Goal: Information Seeking & Learning: Check status

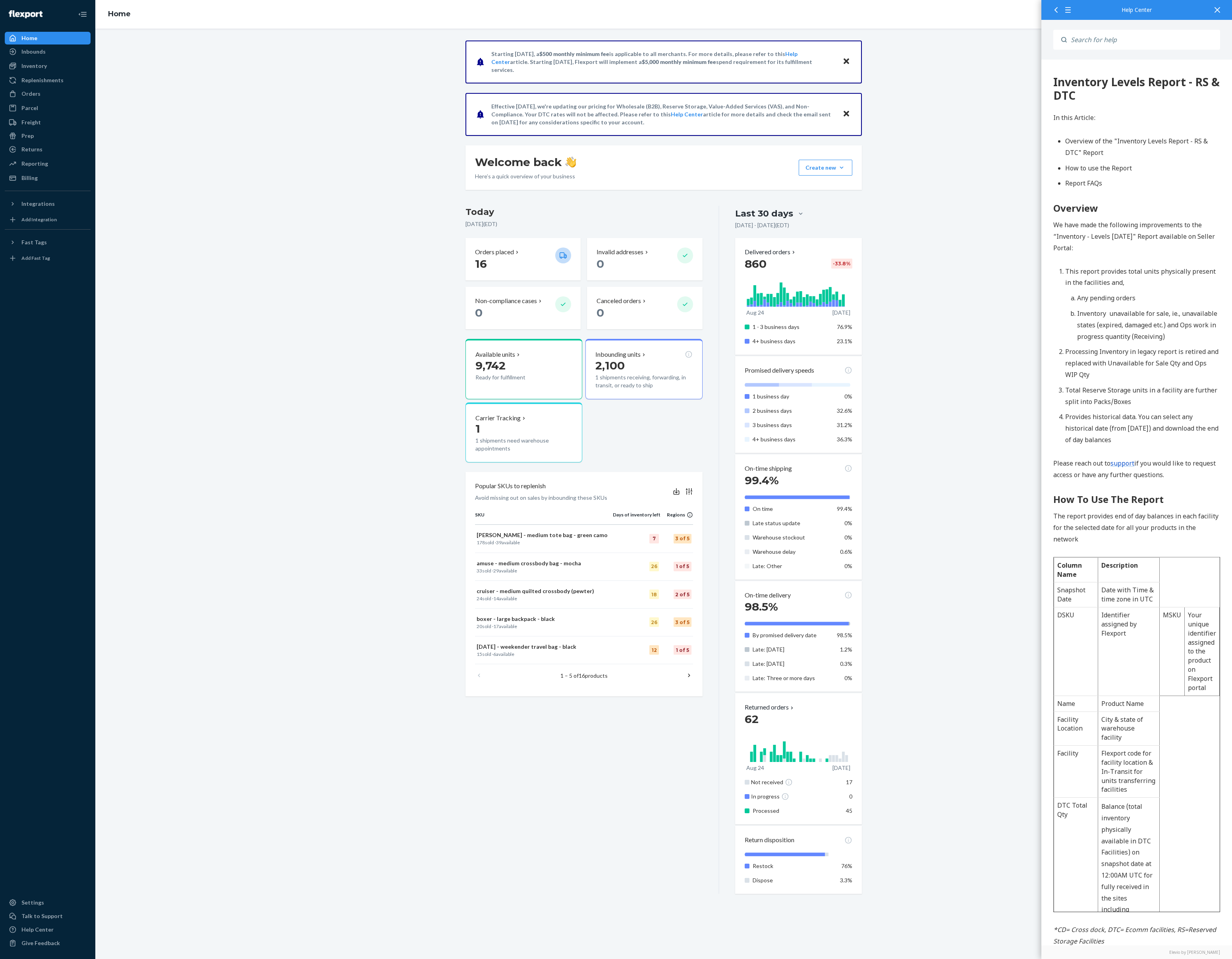
click at [1216, 6] on div at bounding box center [1217, 10] width 18 height 20
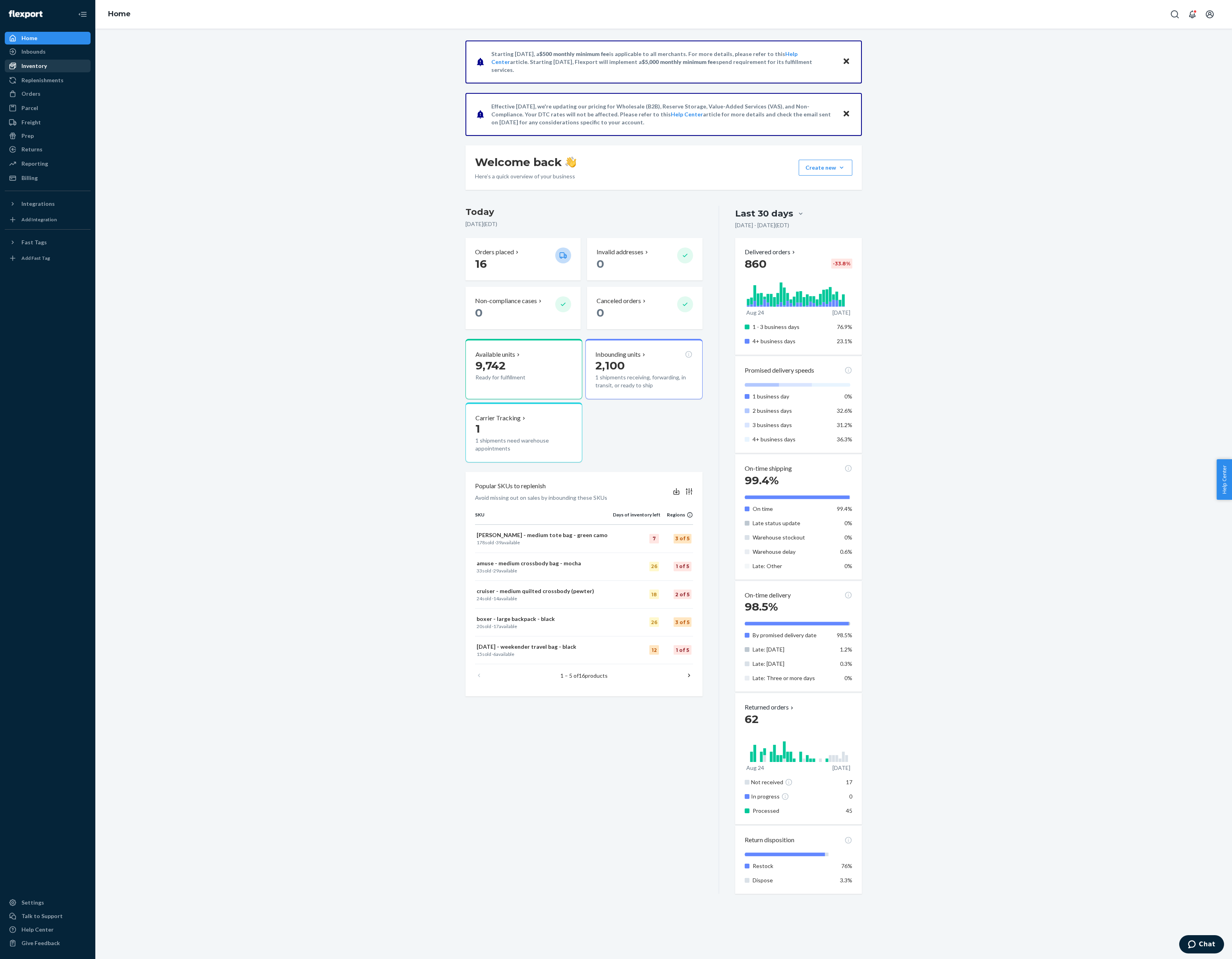
click at [37, 70] on div "Inventory" at bounding box center [34, 66] width 26 height 8
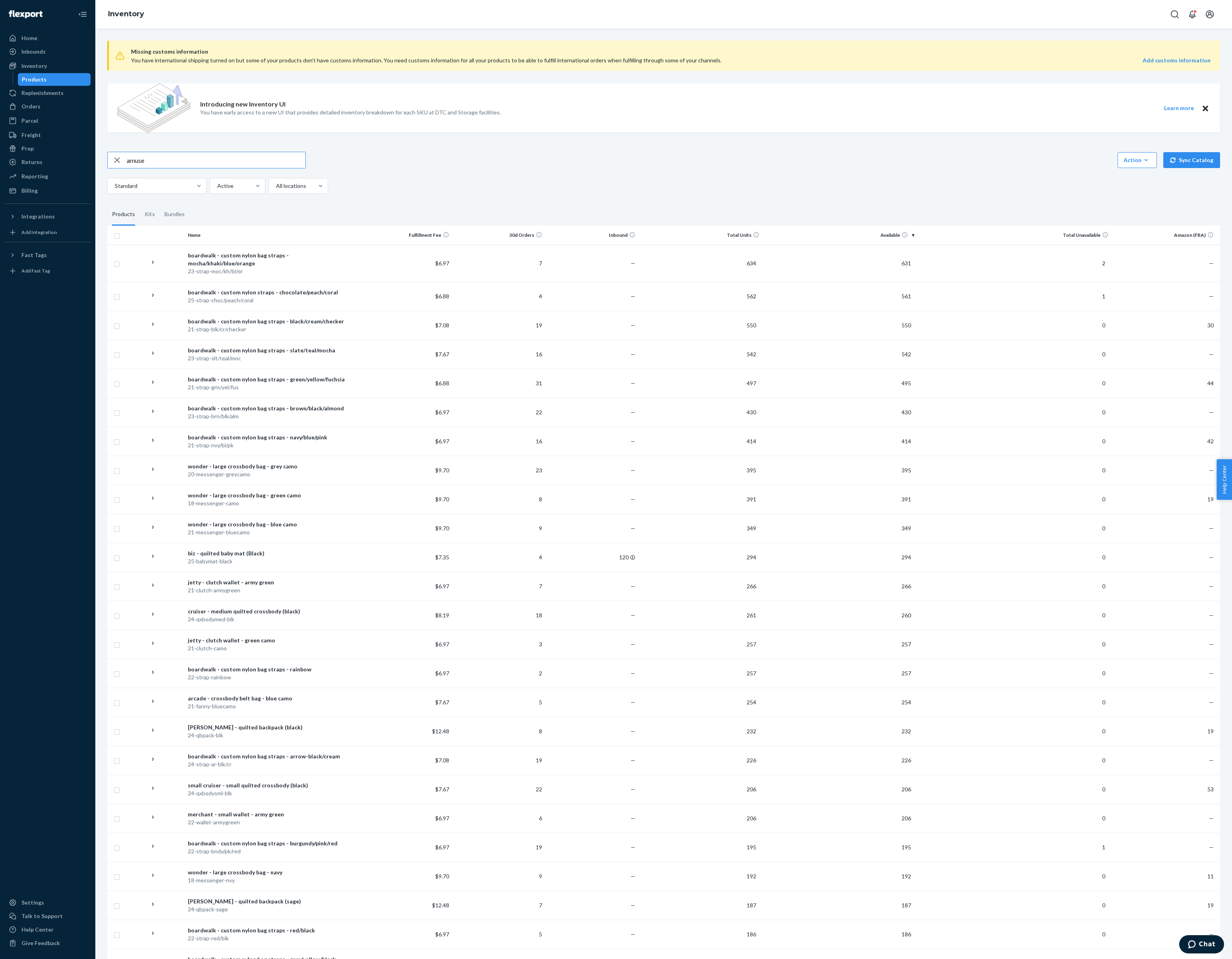
type input "amuse"
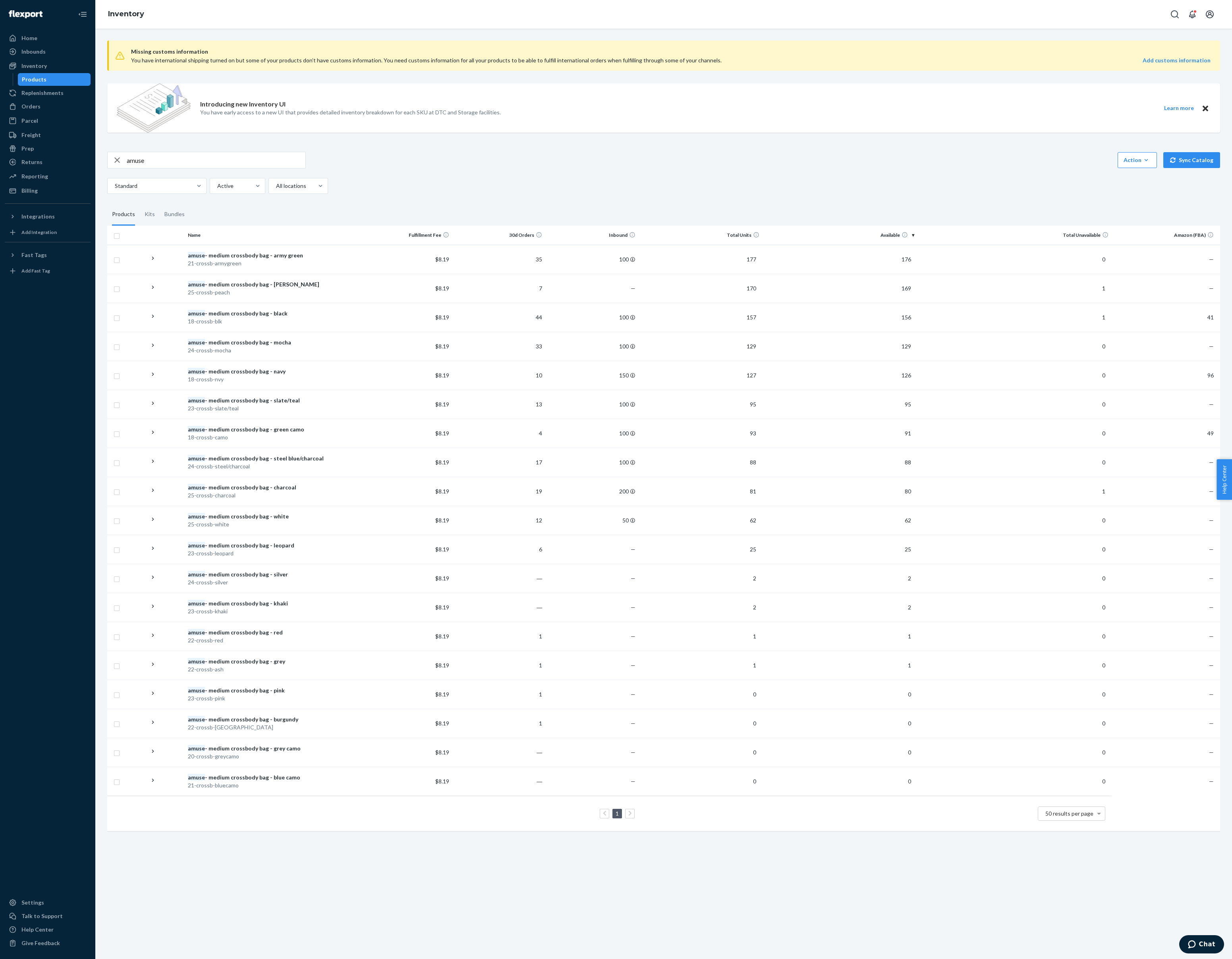
click at [327, 404] on div "amuse - medium crossbody bag - slate/teal" at bounding box center [271, 400] width 168 height 8
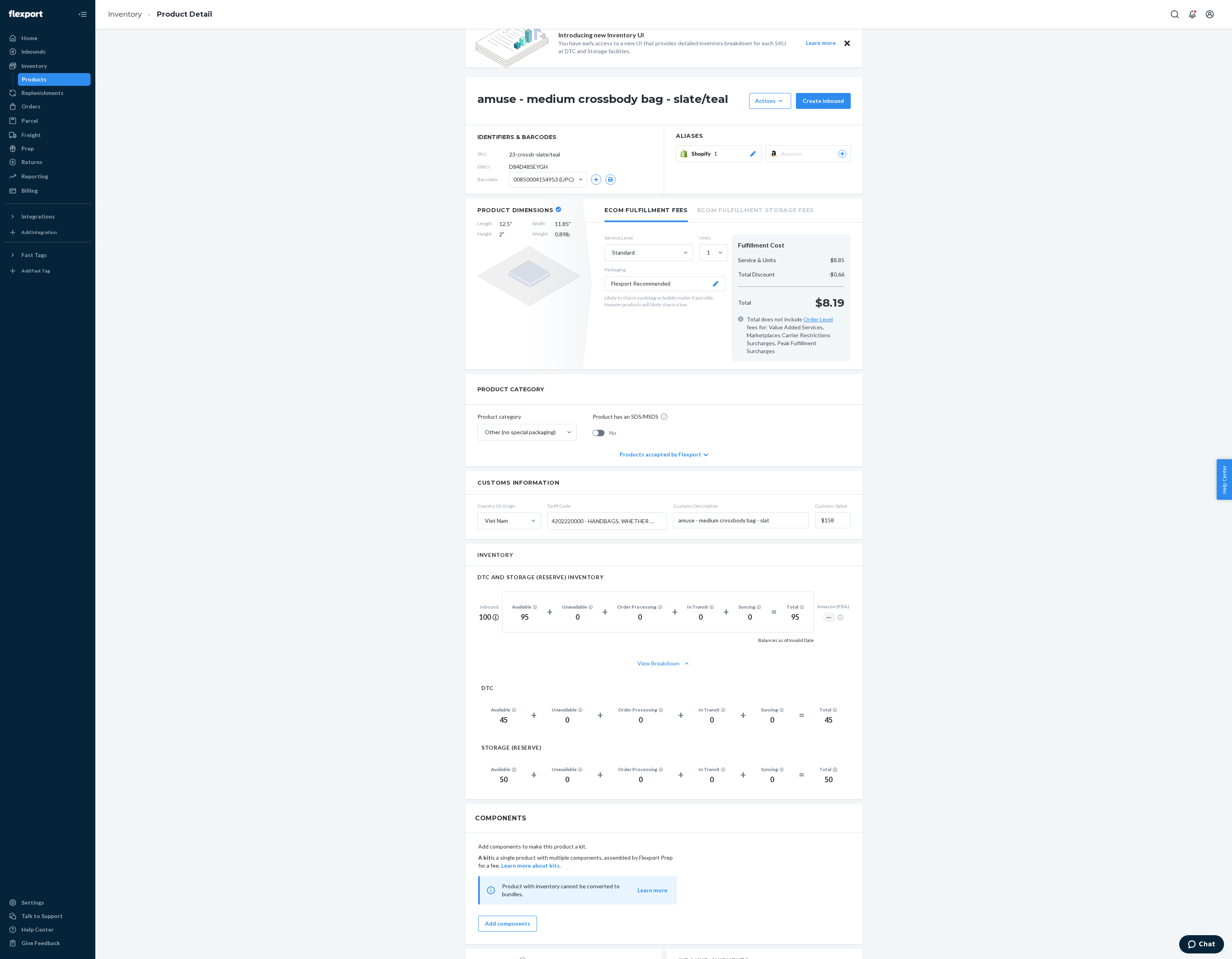
scroll to position [20, 0]
click at [43, 56] on div "Inbounds" at bounding box center [33, 51] width 25 height 8
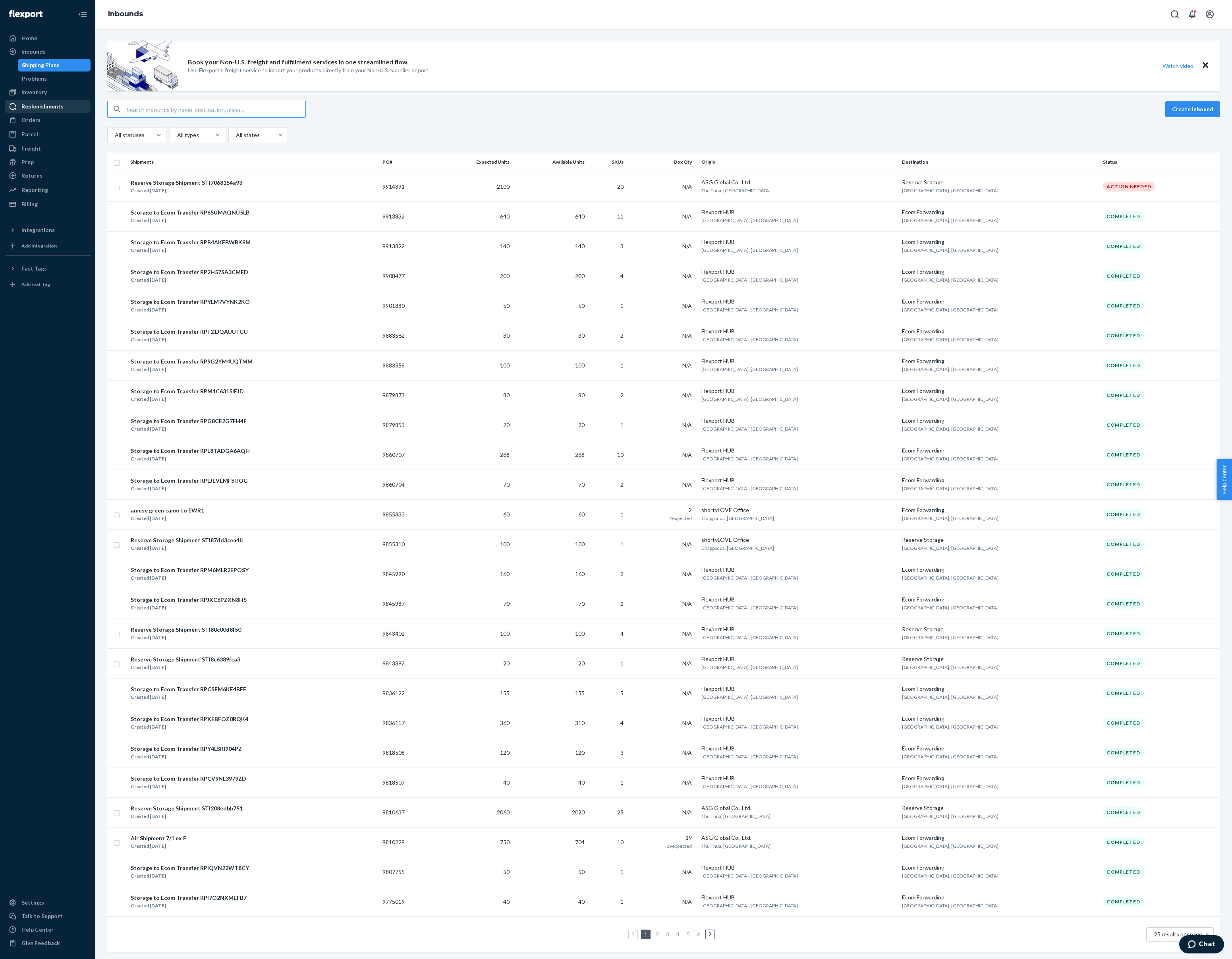
click at [38, 110] on div "Replenishments" at bounding box center [42, 106] width 42 height 8
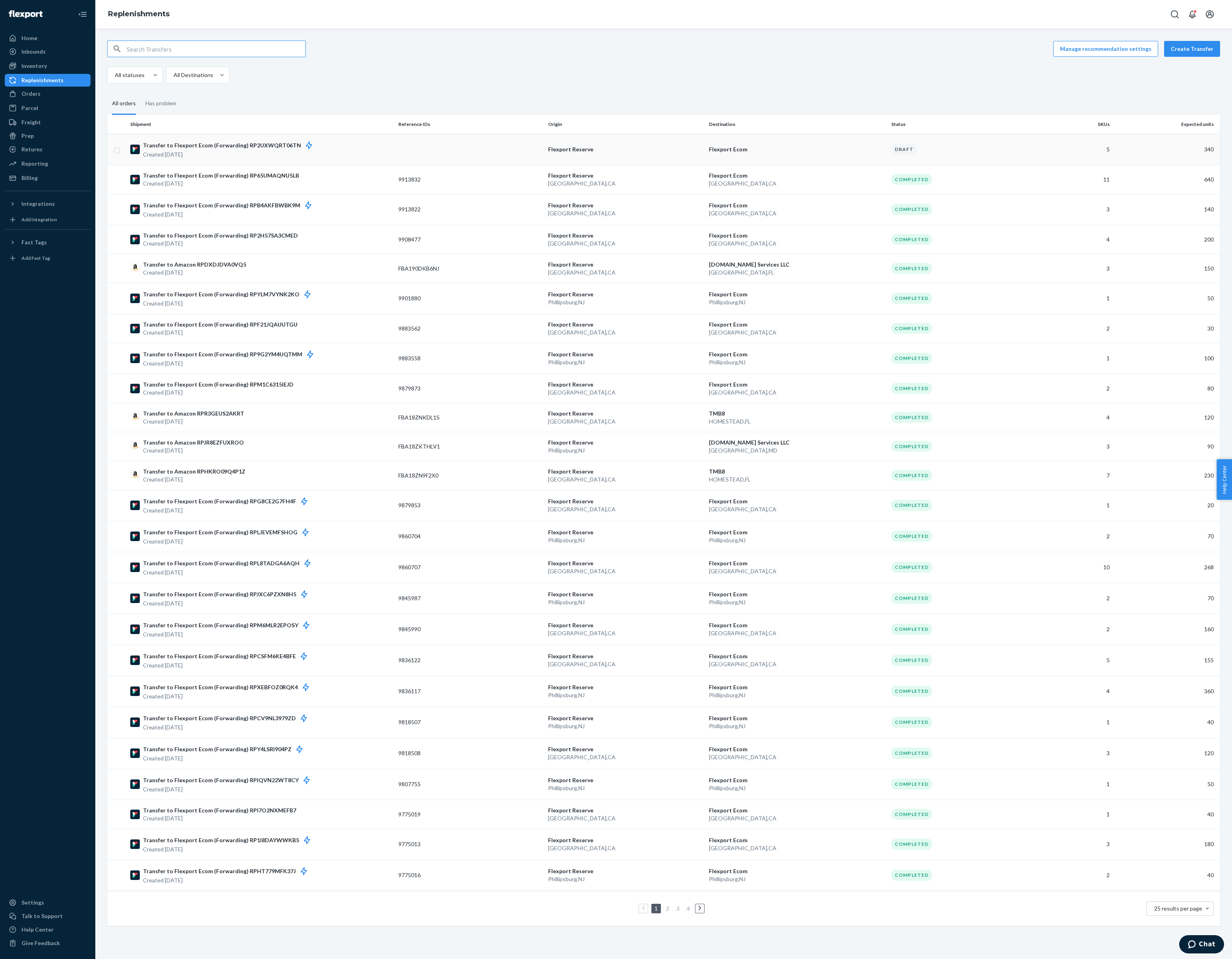
click at [233, 150] on p "Transfer to Flexport Ecom (Forwarding) RP2UXWQRT06TN" at bounding box center [231, 146] width 177 height 10
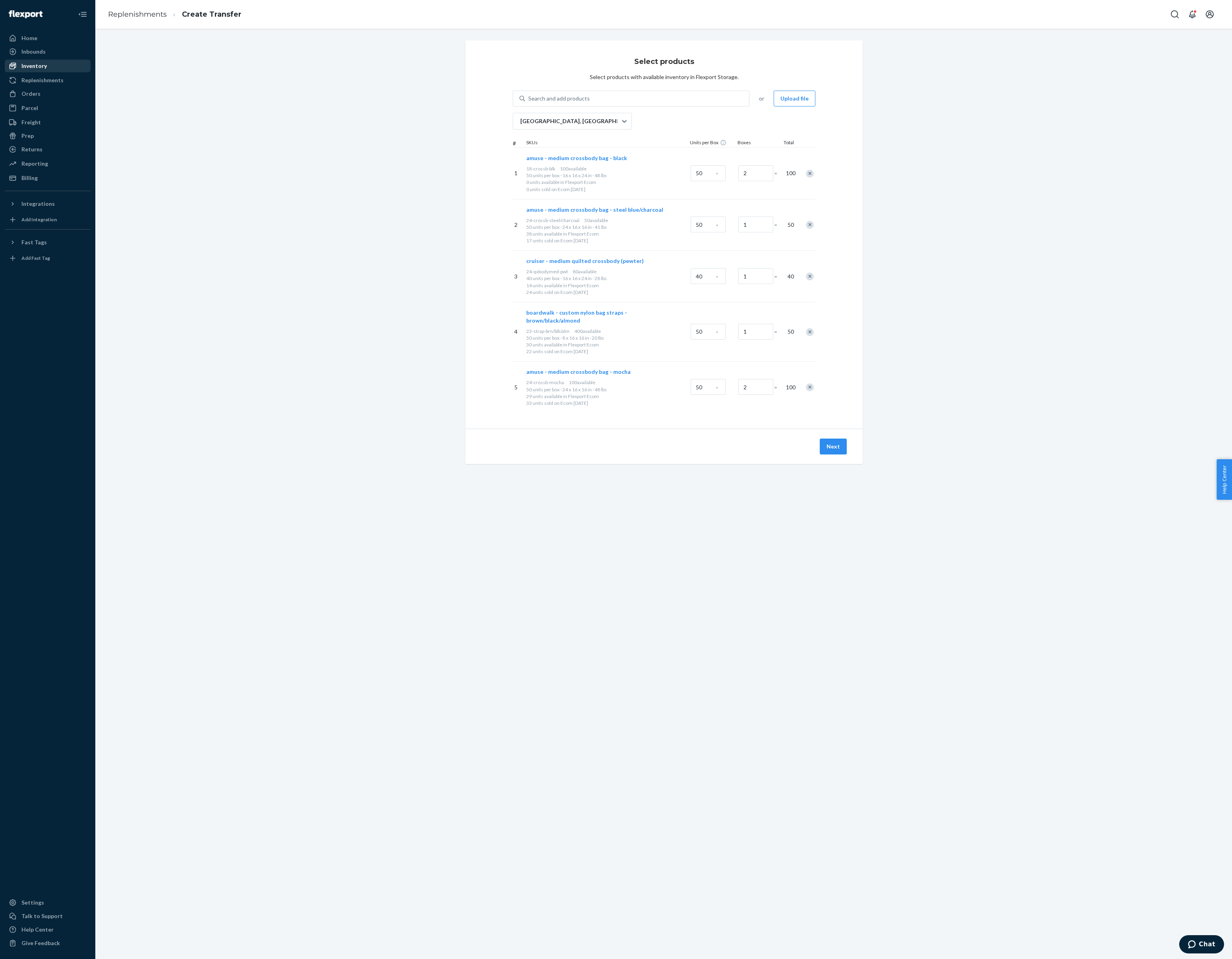
click at [47, 68] on div "Inventory" at bounding box center [48, 65] width 85 height 11
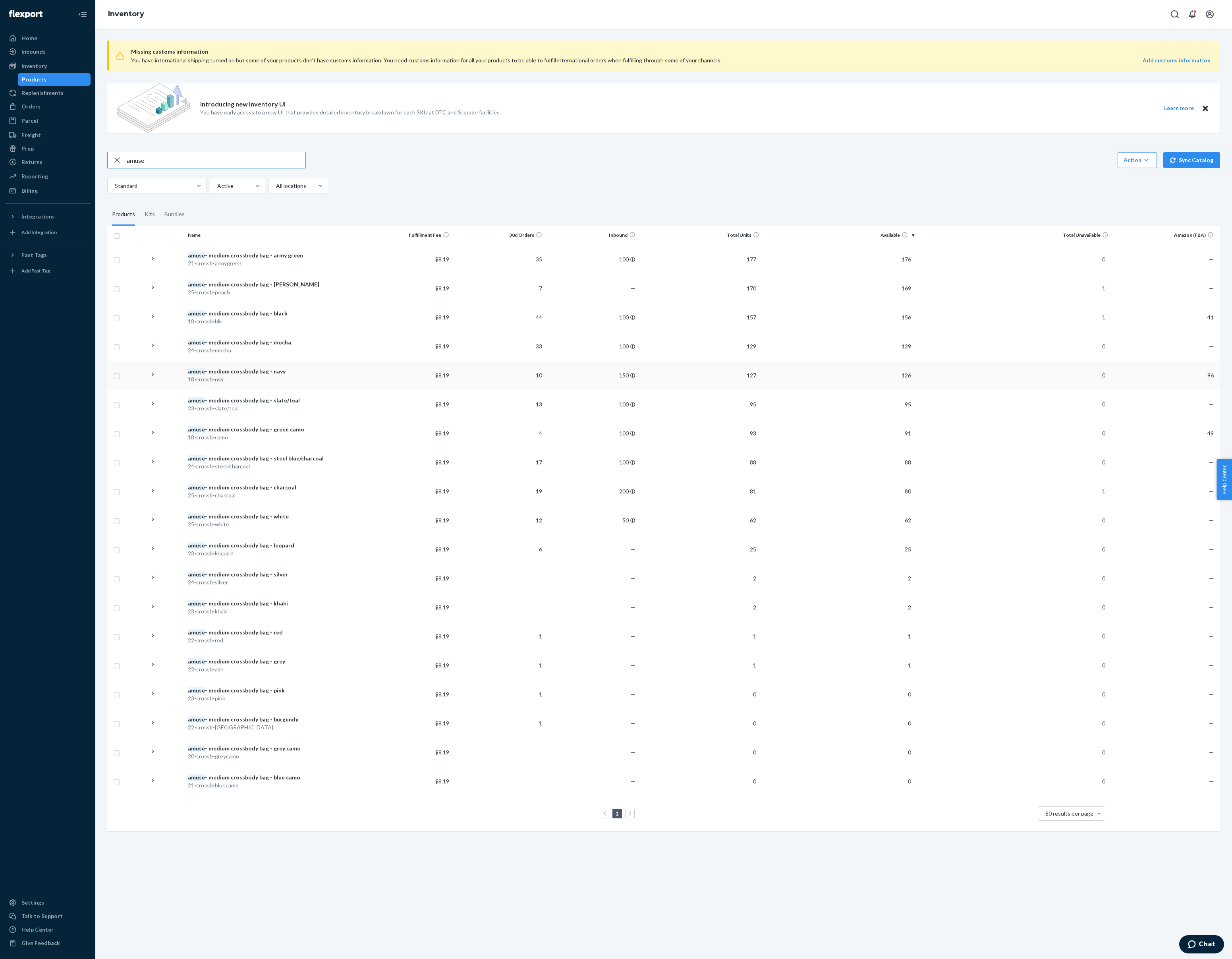
click at [279, 376] on div "amuse - medium crossbody bag - navy" at bounding box center [271, 372] width 168 height 8
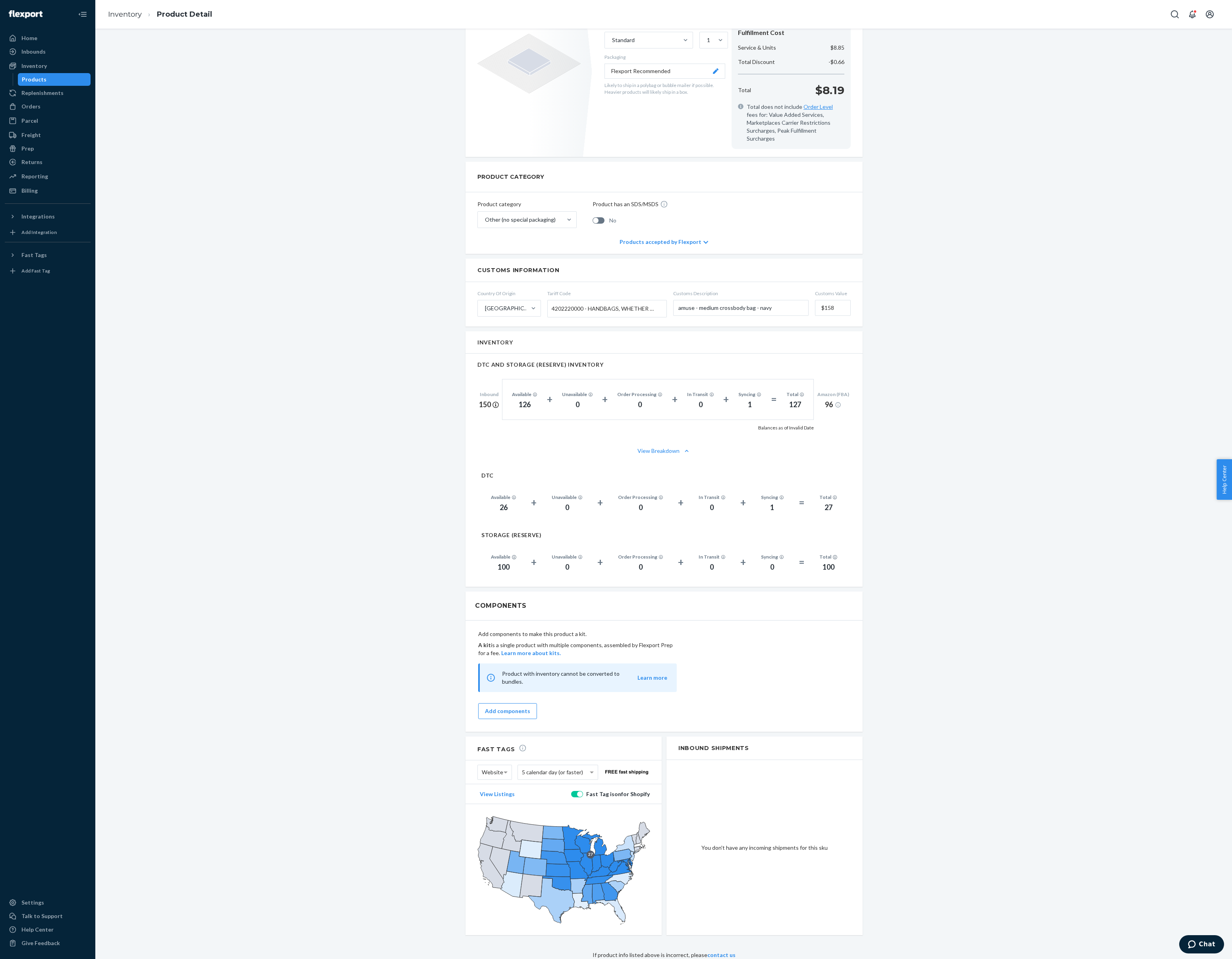
scroll to position [423, 0]
click at [139, 19] on link "Inventory" at bounding box center [125, 14] width 33 height 9
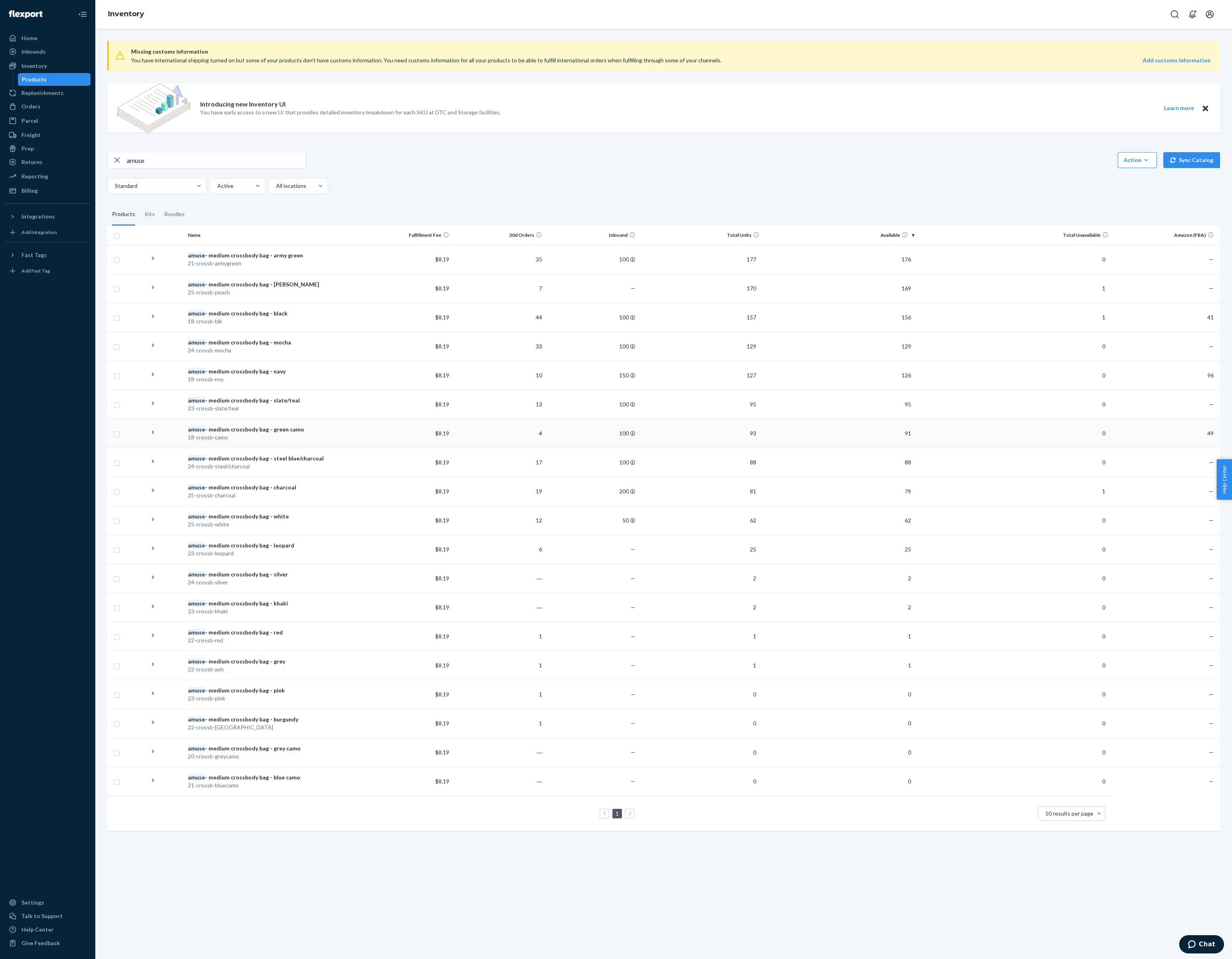
click at [258, 434] on div "amuse - medium crossbody bag - green camo" at bounding box center [271, 430] width 168 height 8
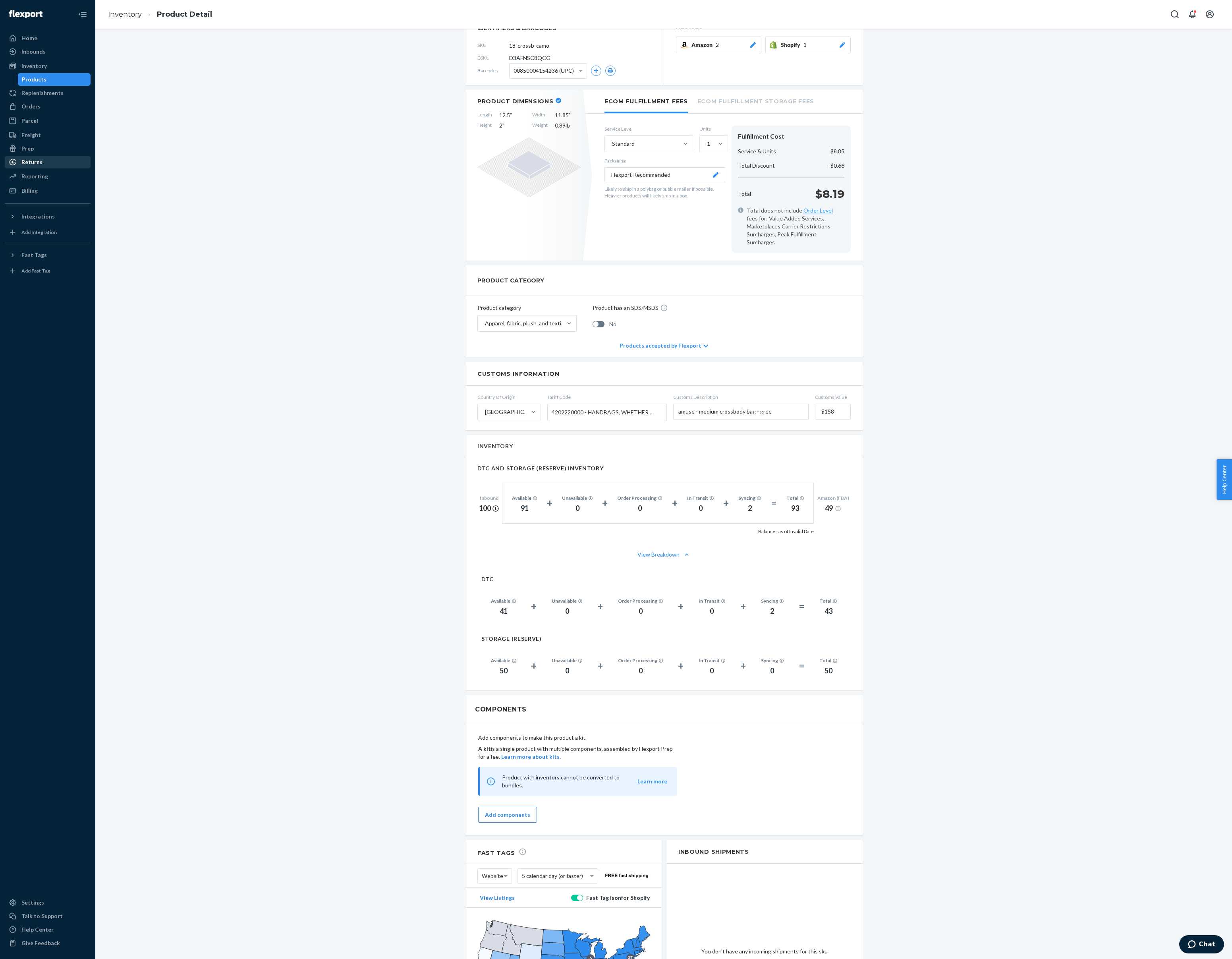
scroll to position [119, 0]
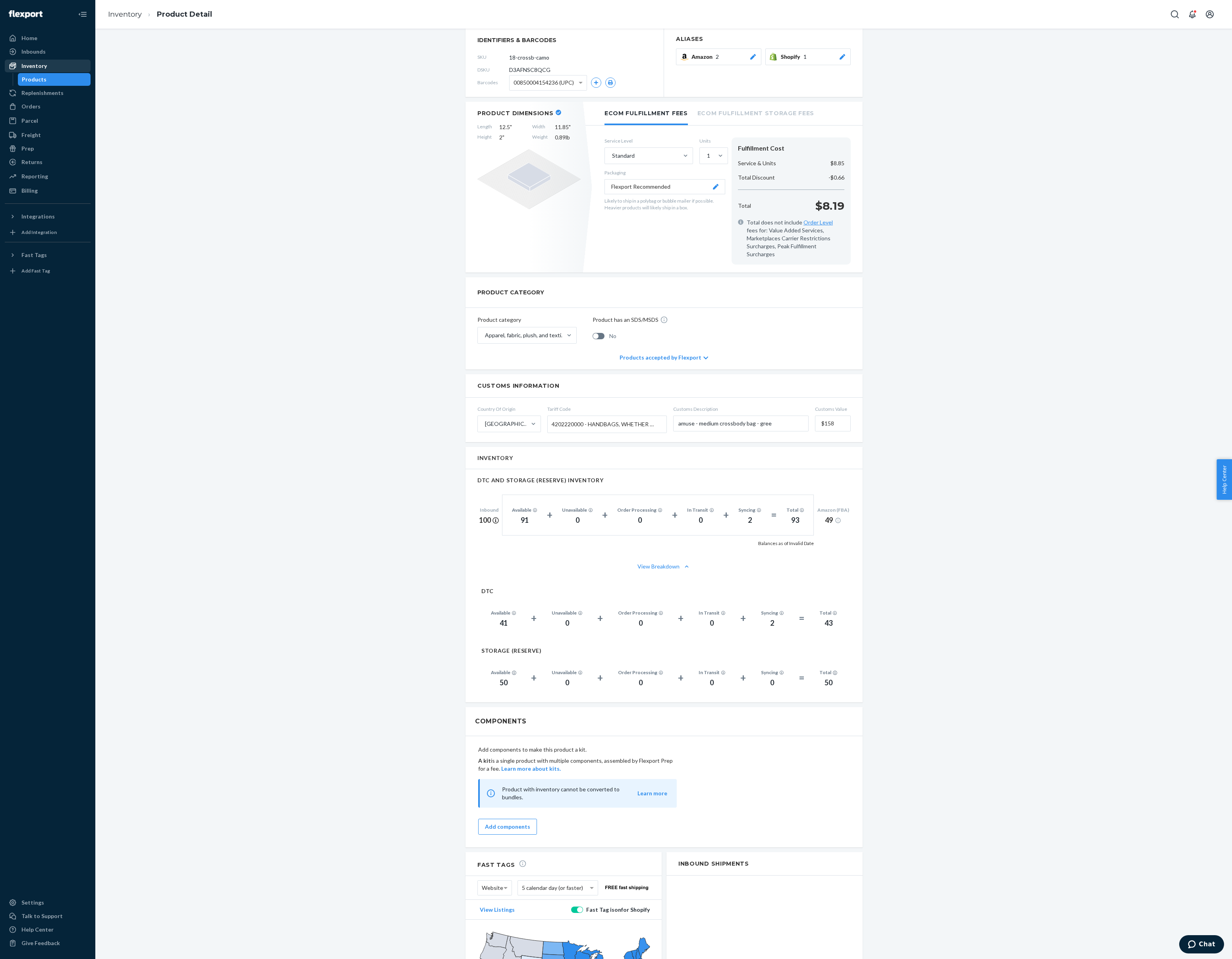
click at [45, 70] on div "Inventory" at bounding box center [34, 66] width 26 height 8
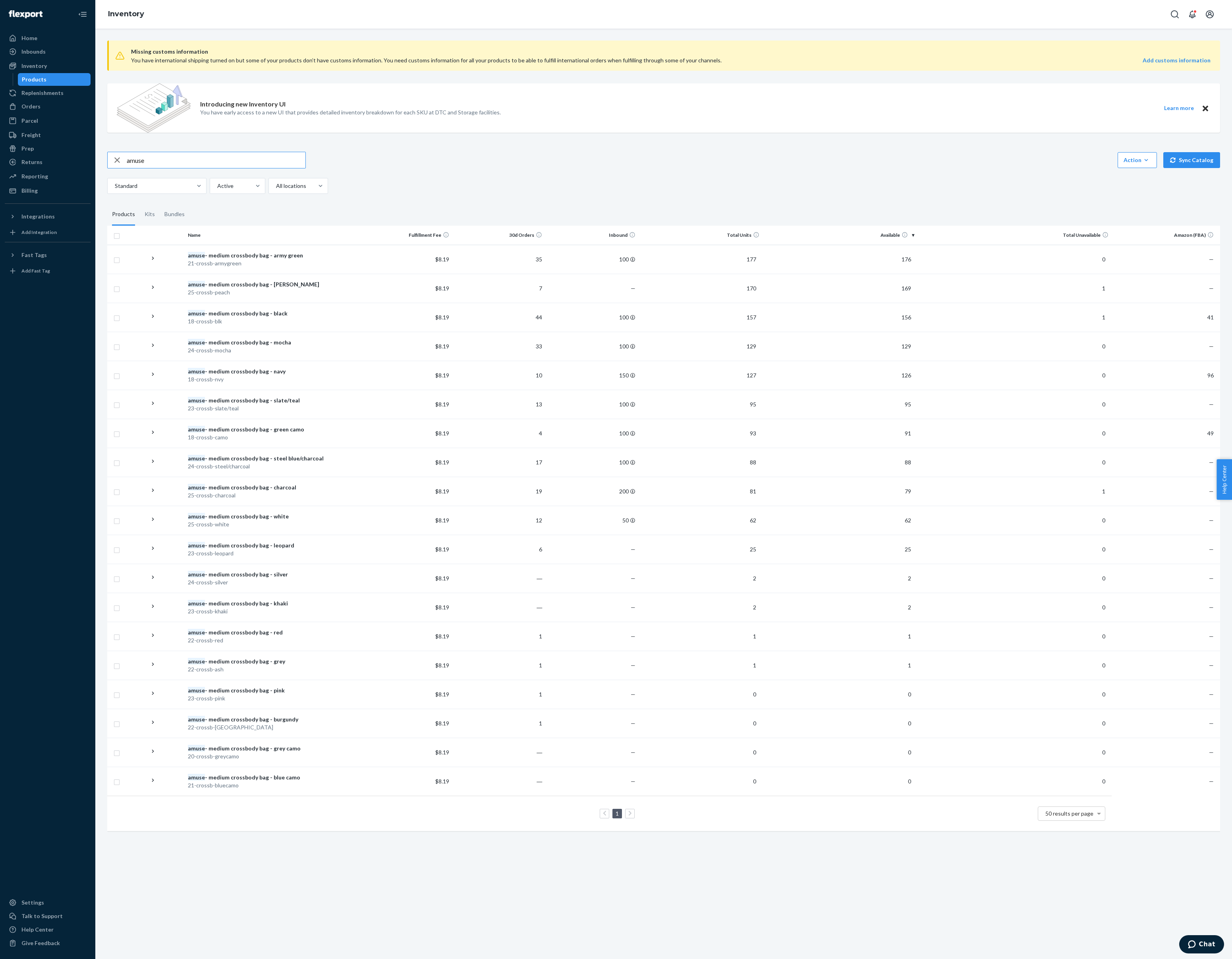
drag, startPoint x: 212, startPoint y: 184, endPoint x: 118, endPoint y: 177, distance: 94.3
click at [118, 177] on div "Missing customs information You have international shipping turned on but some …" at bounding box center [664, 437] width 1125 height 805
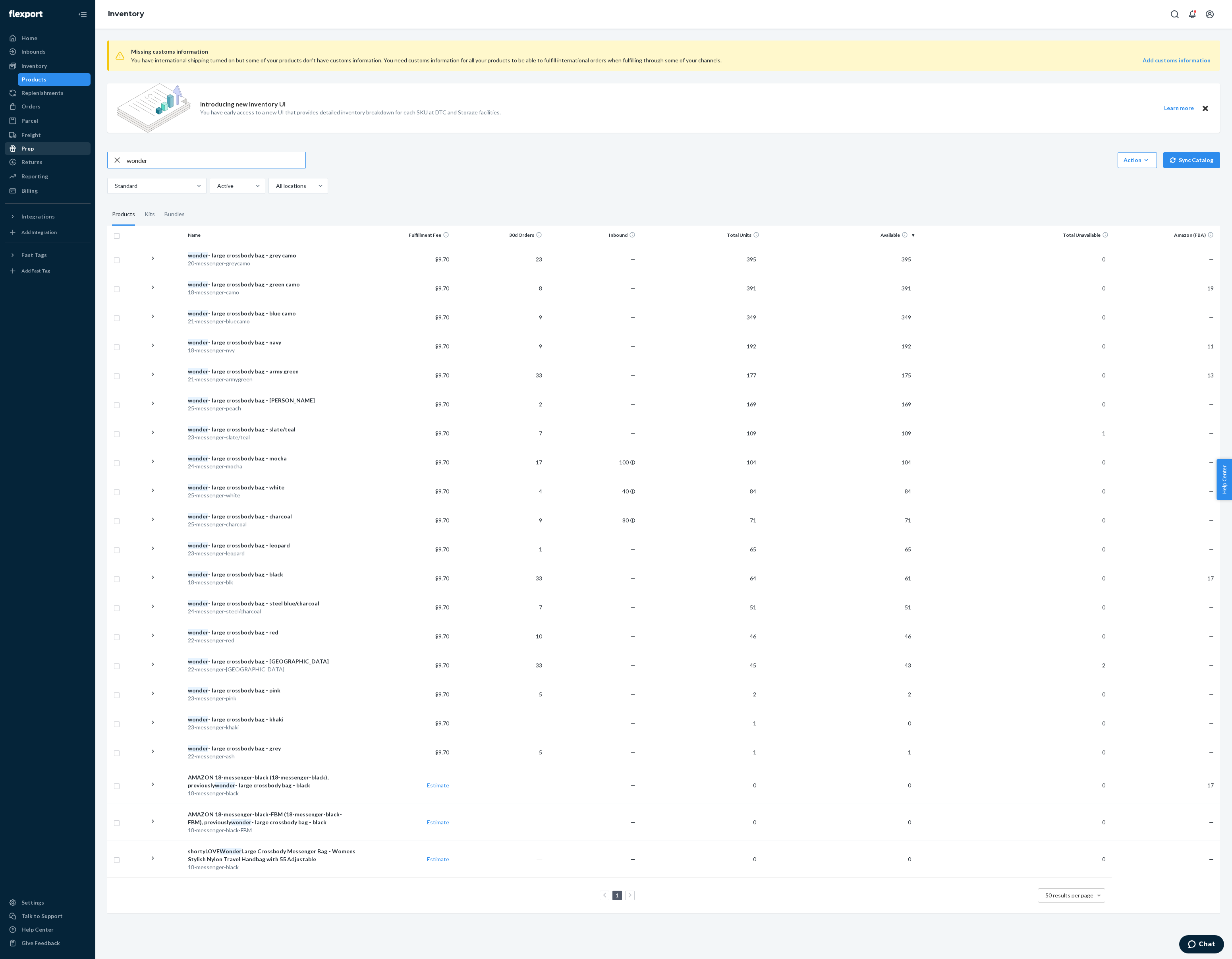
drag, startPoint x: 163, startPoint y: 178, endPoint x: 90, endPoint y: 174, distance: 73.1
click at [90, 174] on div "Home Inbounds Shipping Plans Problems Inventory Products Replenishments Orders …" at bounding box center [616, 479] width 1232 height 959
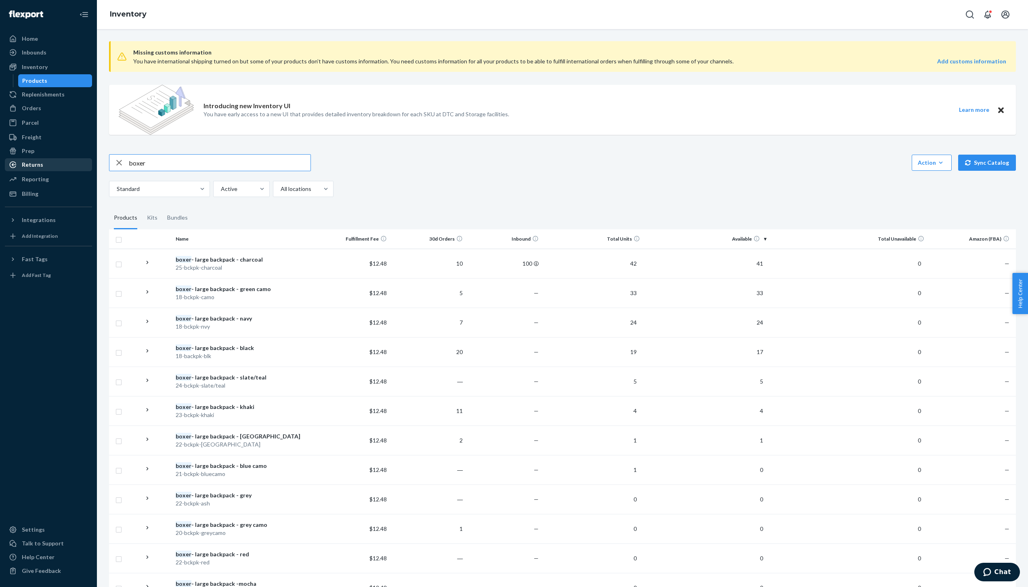
drag, startPoint x: 176, startPoint y: 189, endPoint x: 93, endPoint y: 186, distance: 83.3
click at [93, 186] on div "Home Inbounds Shipping Plans Problems Inventory Products Replenishments Orders …" at bounding box center [514, 293] width 1028 height 587
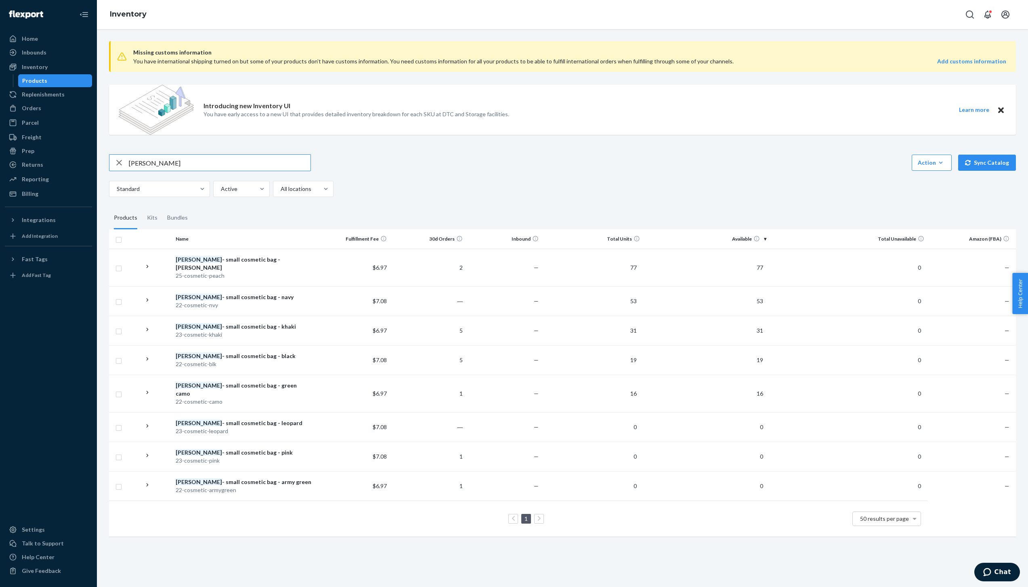
drag, startPoint x: 176, startPoint y: 193, endPoint x: 125, endPoint y: 190, distance: 51.0
click at [126, 171] on div "[PERSON_NAME]" at bounding box center [209, 163] width 201 height 16
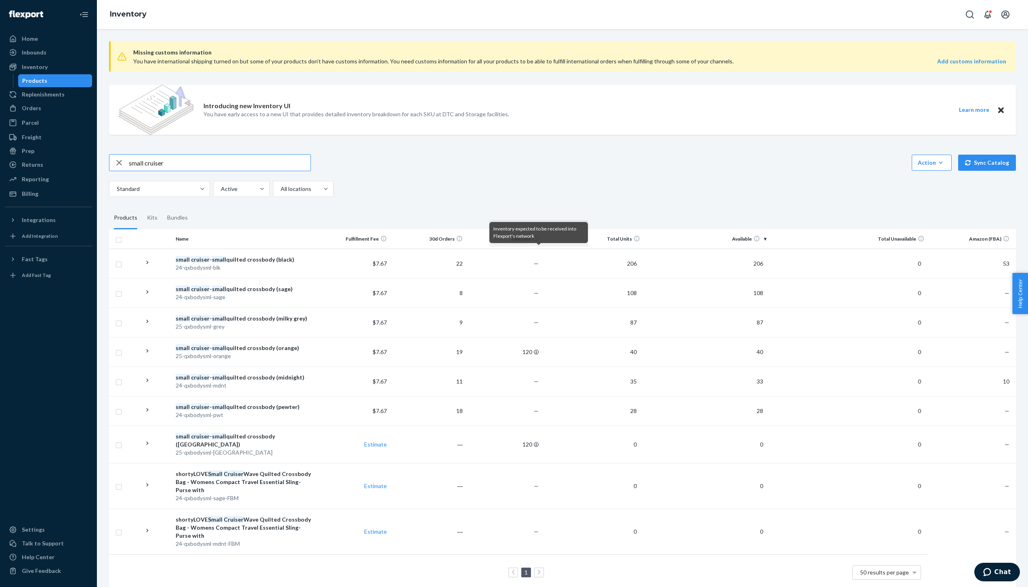
drag, startPoint x: 159, startPoint y: 193, endPoint x: 170, endPoint y: 206, distance: 17.2
click at [159, 171] on input "small cruiser" at bounding box center [220, 163] width 182 height 16
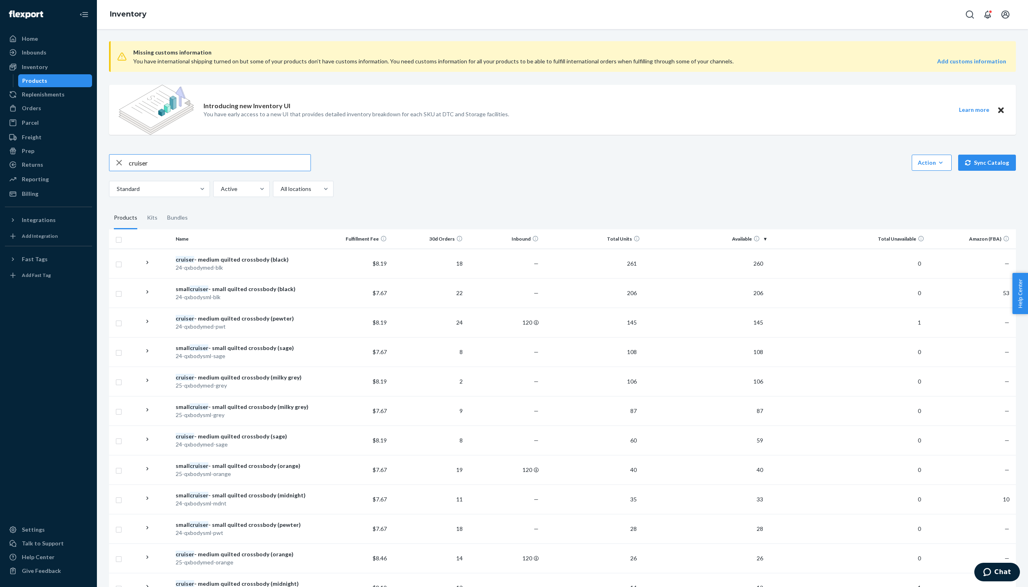
drag, startPoint x: 172, startPoint y: 191, endPoint x: 122, endPoint y: 186, distance: 50.3
click at [122, 171] on div "cruiser" at bounding box center [209, 163] width 201 height 16
type input "[PERSON_NAME]"
drag, startPoint x: 314, startPoint y: 371, endPoint x: 300, endPoint y: 366, distance: 15.3
click at [313, 337] on td "cruiser - medium quilted crossbody (pewter) 24-qxbodymed-pwt" at bounding box center [243, 322] width 142 height 29
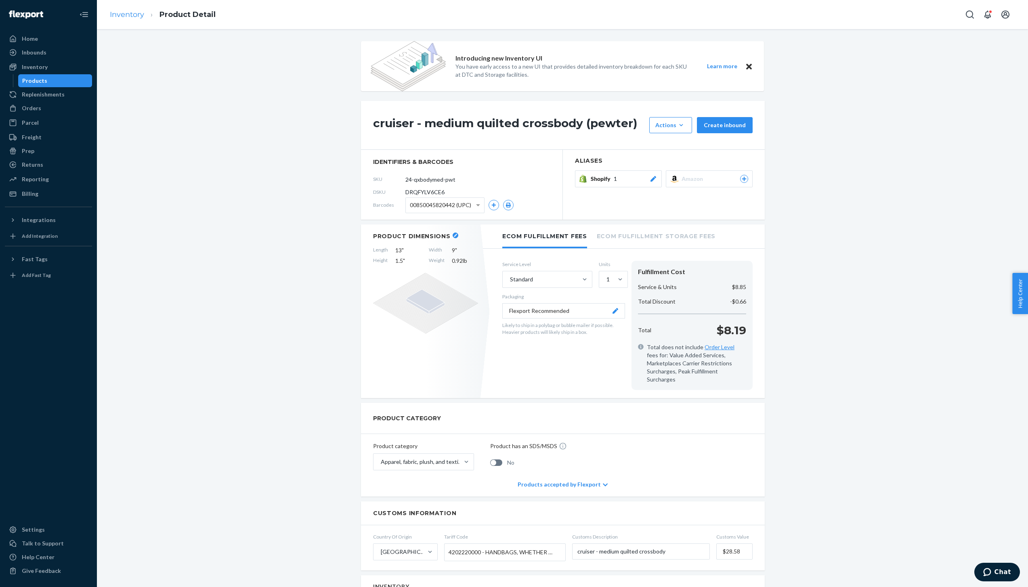
click at [144, 19] on link "Inventory" at bounding box center [127, 14] width 34 height 9
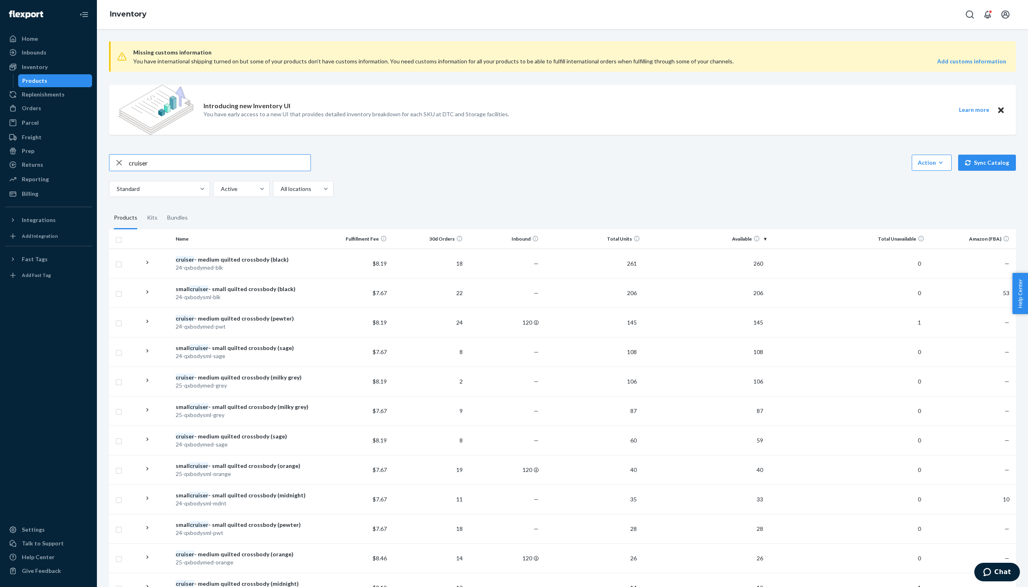
drag, startPoint x: 208, startPoint y: 191, endPoint x: 120, endPoint y: 190, distance: 87.2
click at [120, 190] on div "Missing customs information You have international shipping turned on but some …" at bounding box center [562, 424] width 919 height 778
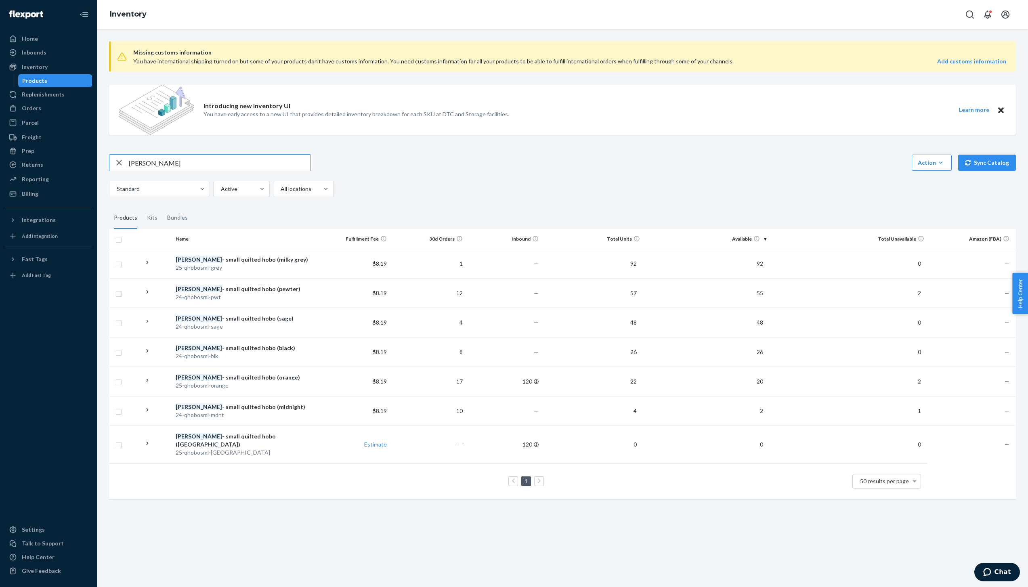
drag, startPoint x: 178, startPoint y: 189, endPoint x: 132, endPoint y: 190, distance: 46.9
click at [130, 171] on div "[PERSON_NAME]" at bounding box center [209, 163] width 201 height 16
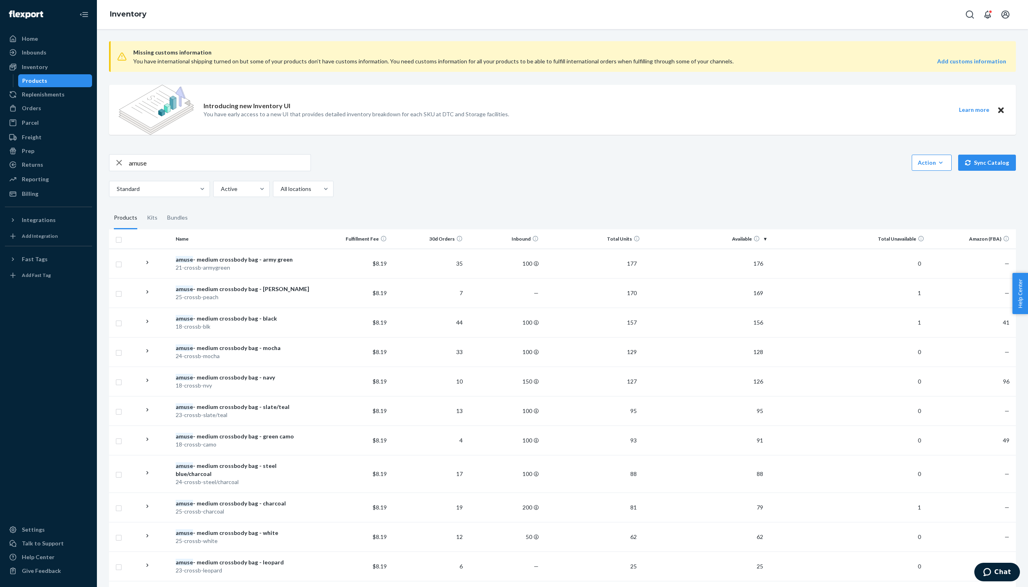
scroll to position [0, 1]
drag, startPoint x: 181, startPoint y: 188, endPoint x: 113, endPoint y: 187, distance: 67.9
click at [113, 187] on div "Missing customs information You have international shipping turned on but some …" at bounding box center [562, 308] width 931 height 558
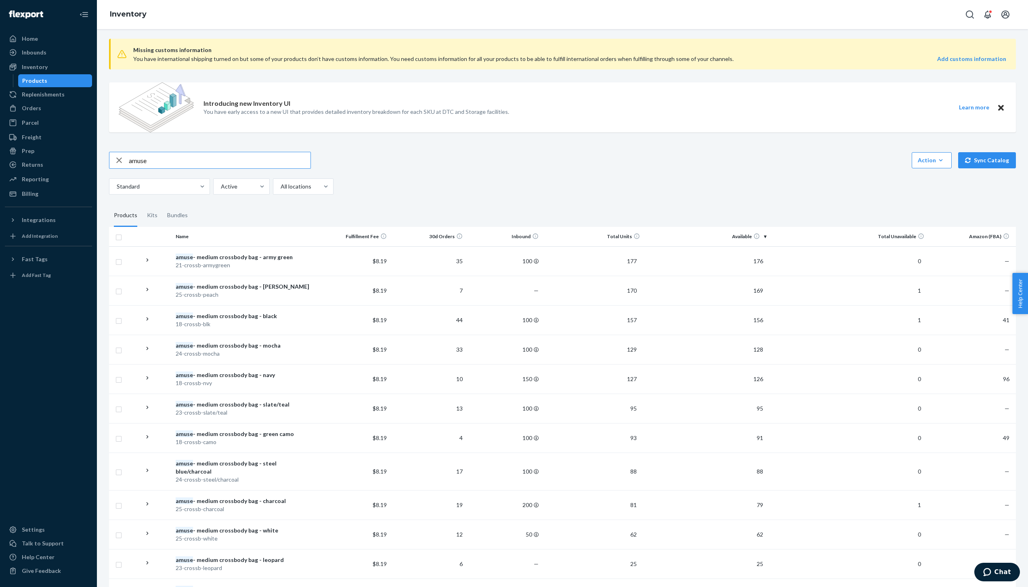
scroll to position [0, 0]
type input "[PERSON_NAME]"
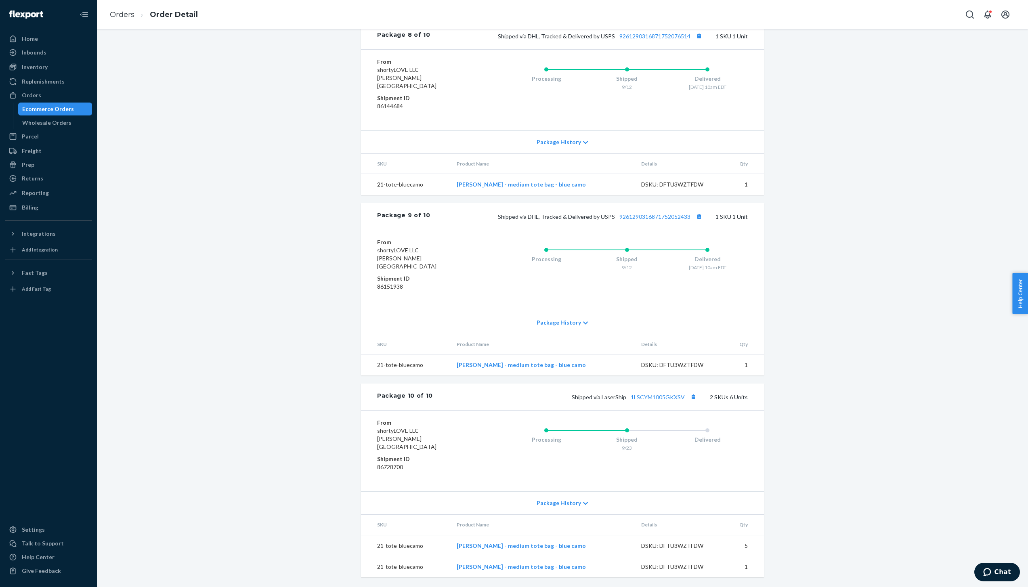
scroll to position [2207, 0]
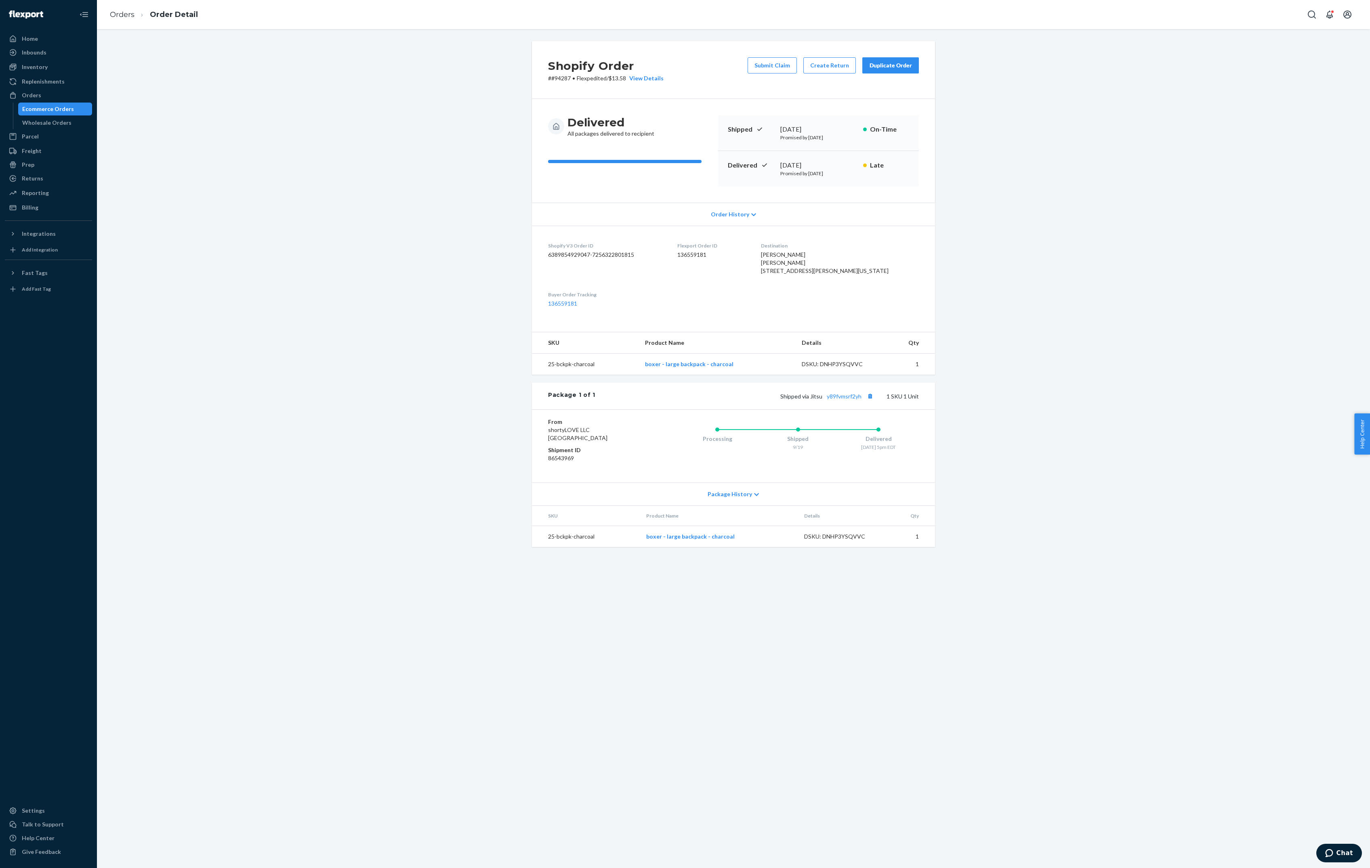
click at [778, 506] on div "Package History" at bounding box center [733, 494] width 403 height 23
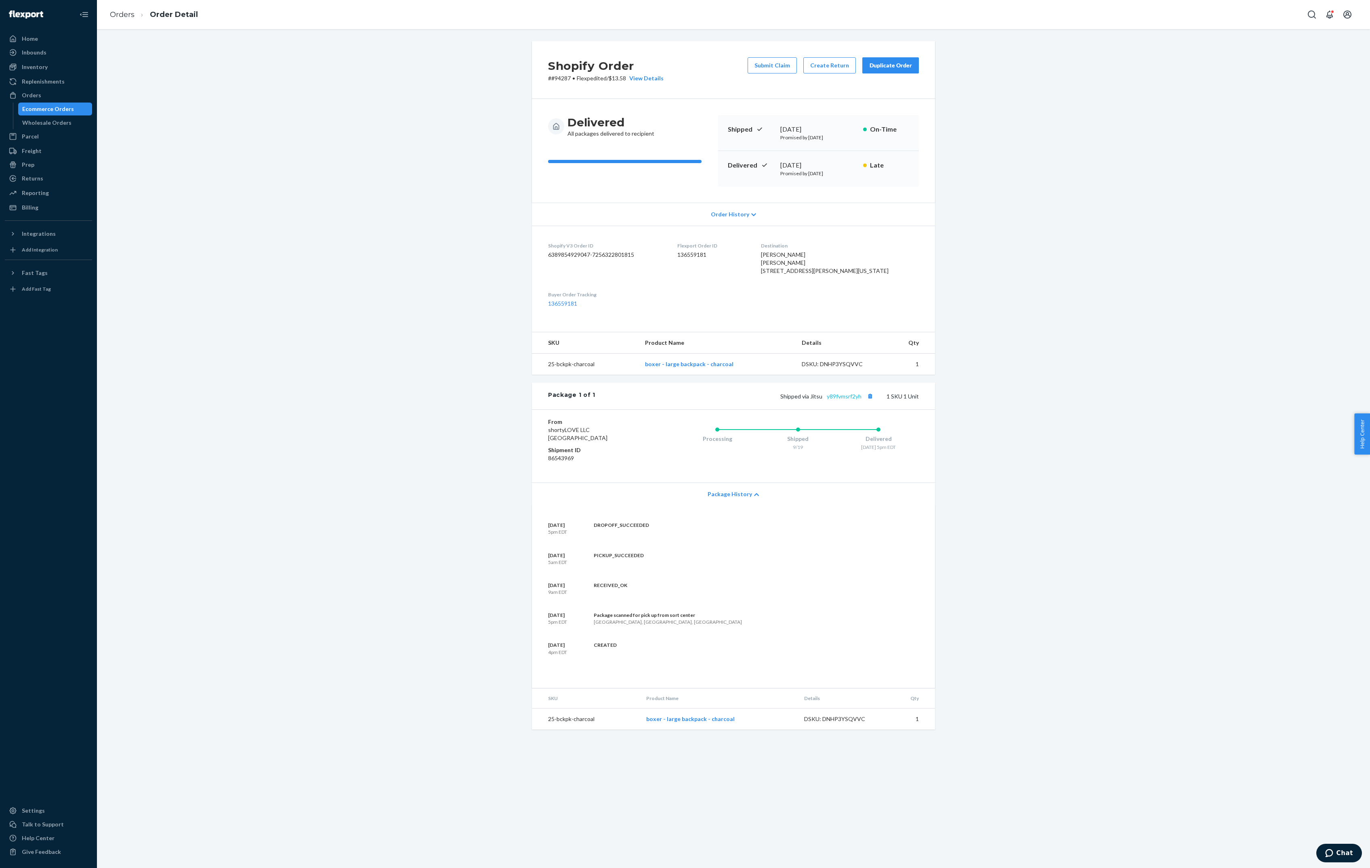
click at [842, 400] on link "y89fvmsrf2yh" at bounding box center [844, 396] width 35 height 7
